Goal: Obtain resource: Obtain resource

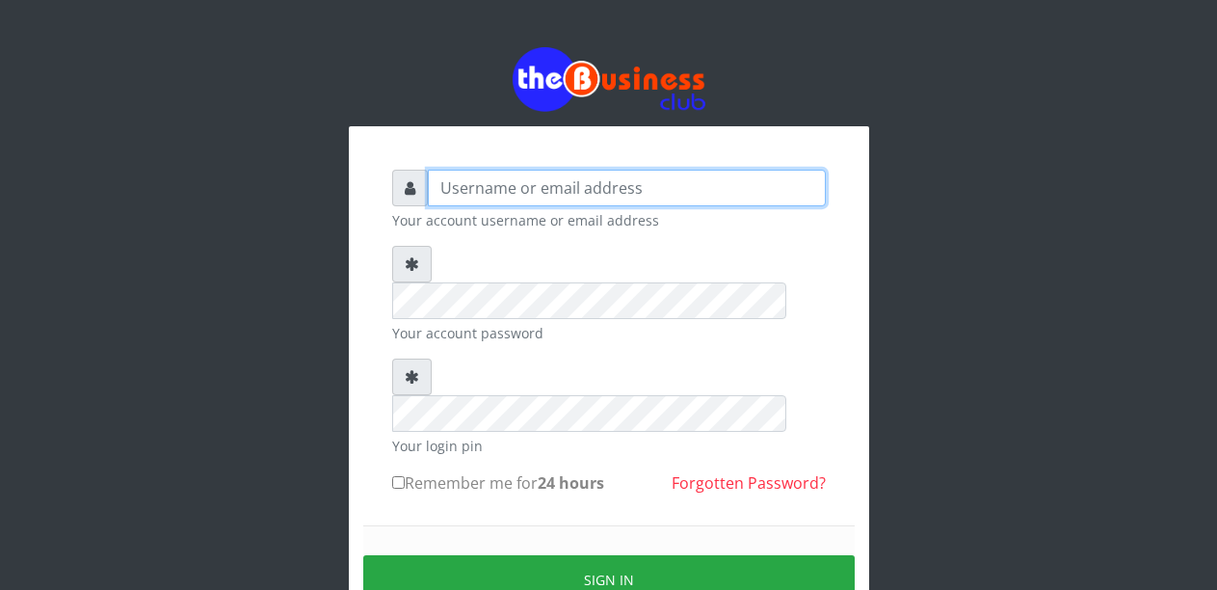
click at [481, 190] on input "text" at bounding box center [627, 188] width 398 height 37
type input "Malamsidi3030"
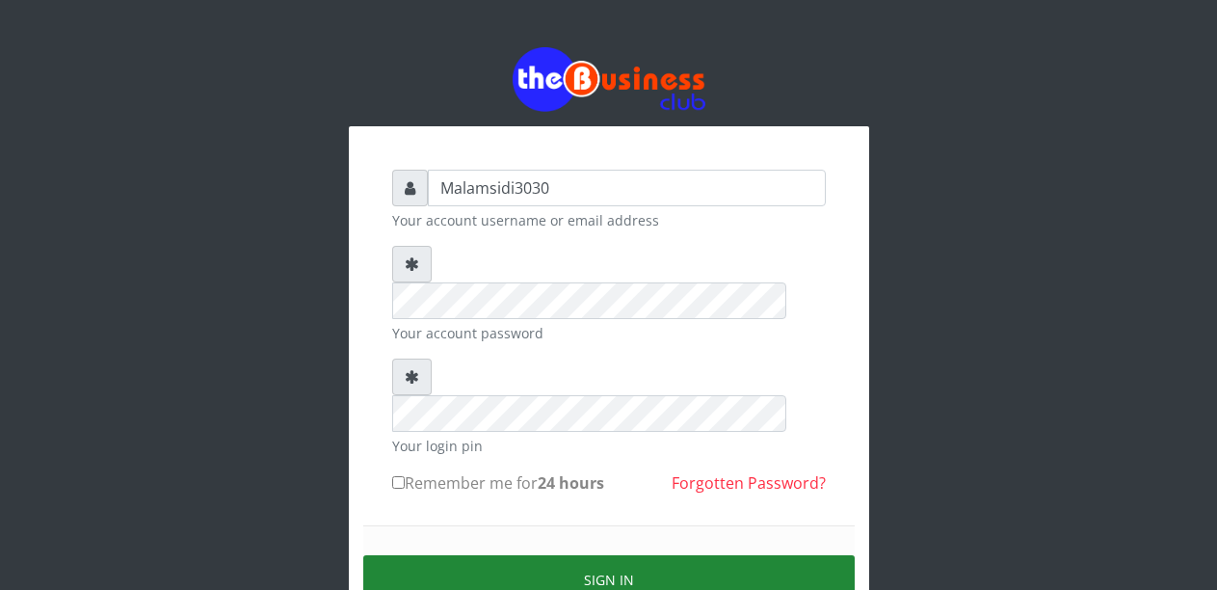
click at [573, 555] on button "Sign in" at bounding box center [608, 579] width 491 height 49
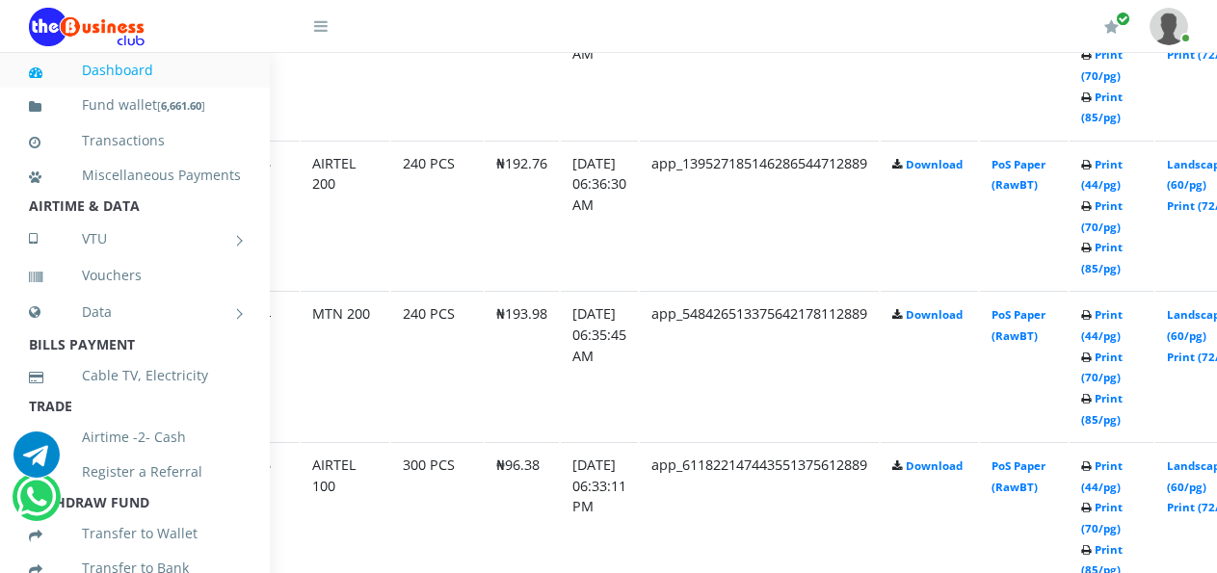
scroll to position [1379, 112]
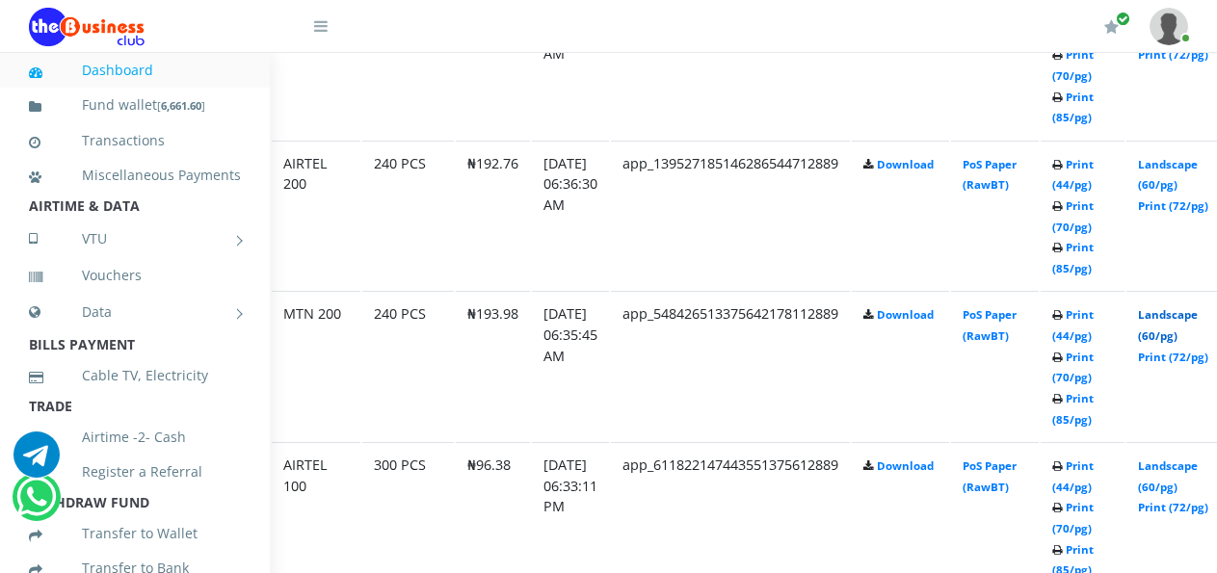
click at [1176, 318] on link "Landscape (60/pg)" at bounding box center [1168, 325] width 60 height 36
click at [1172, 171] on link "Landscape (60/pg)" at bounding box center [1168, 175] width 60 height 36
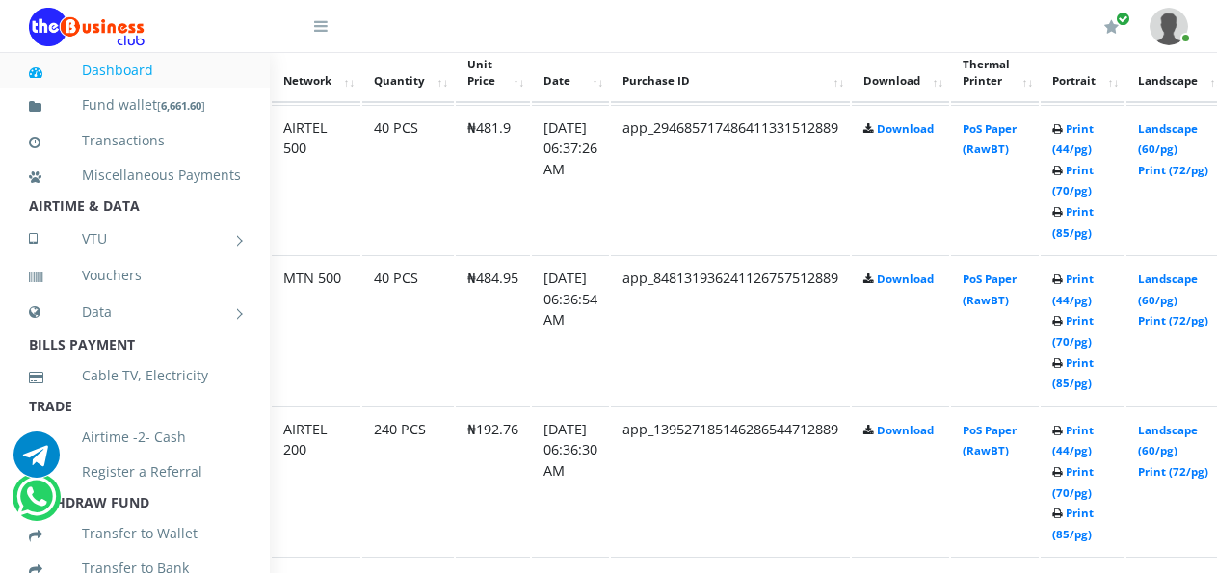
scroll to position [1090, 112]
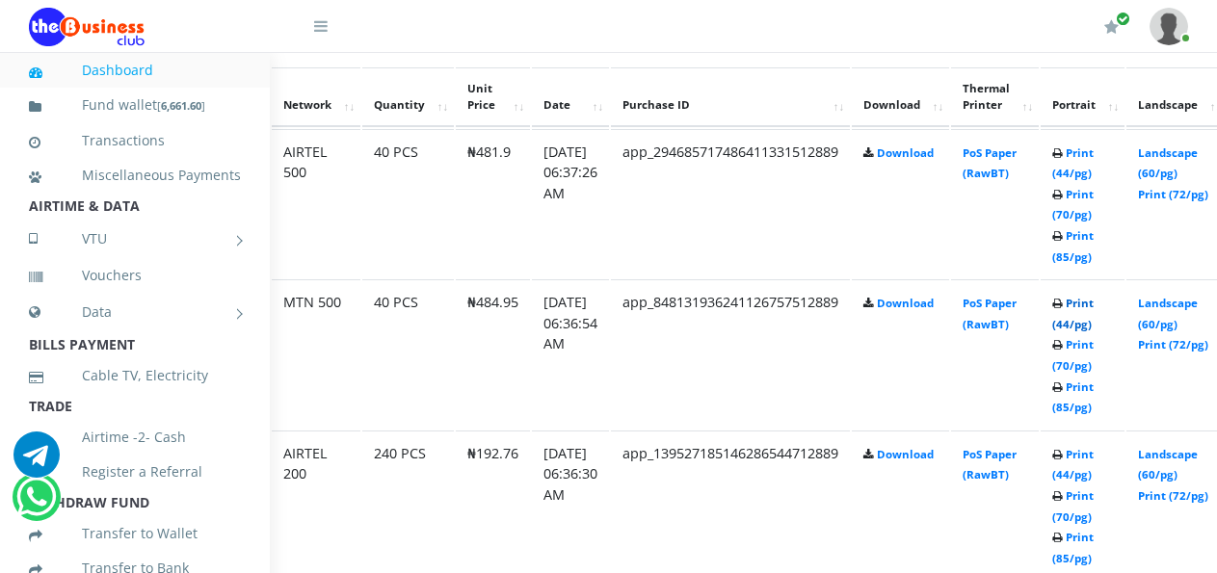
click at [1091, 314] on link "Print (44/pg)" at bounding box center [1072, 314] width 41 height 36
click at [1173, 157] on link "Landscape (60/pg)" at bounding box center [1168, 164] width 60 height 36
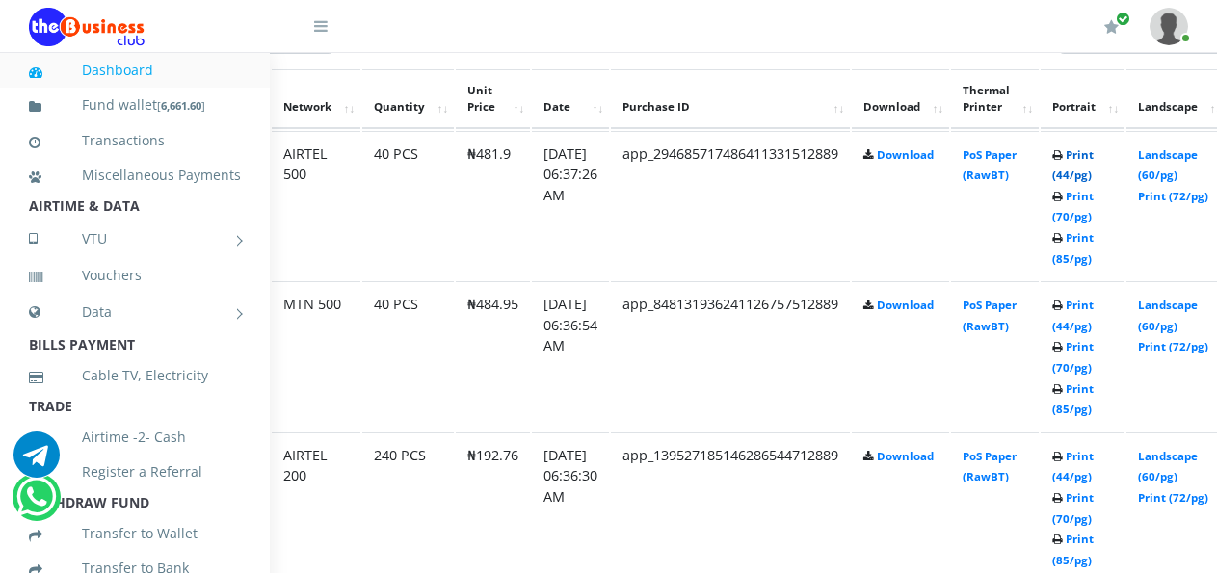
click at [1082, 161] on link "Print (44/pg)" at bounding box center [1072, 165] width 41 height 36
